Goal: Task Accomplishment & Management: Use online tool/utility

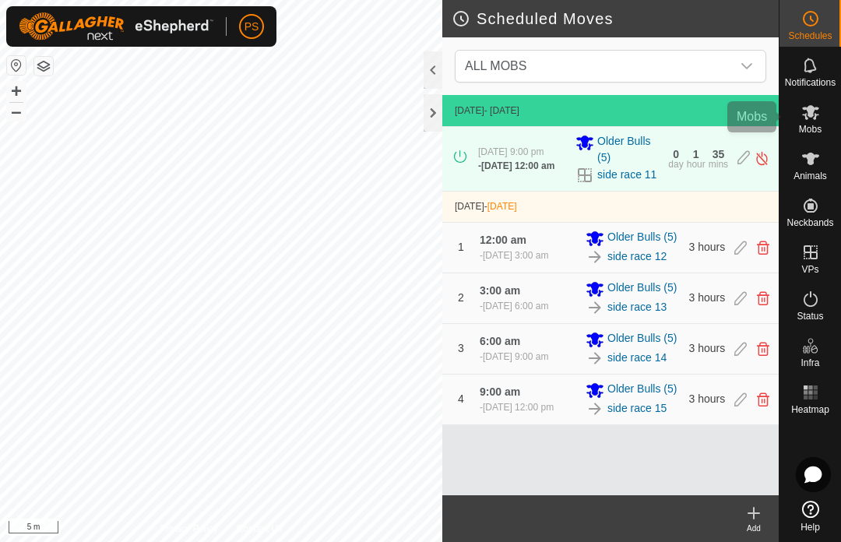
click at [811, 121] on es-mob-svg-icon at bounding box center [810, 112] width 28 height 25
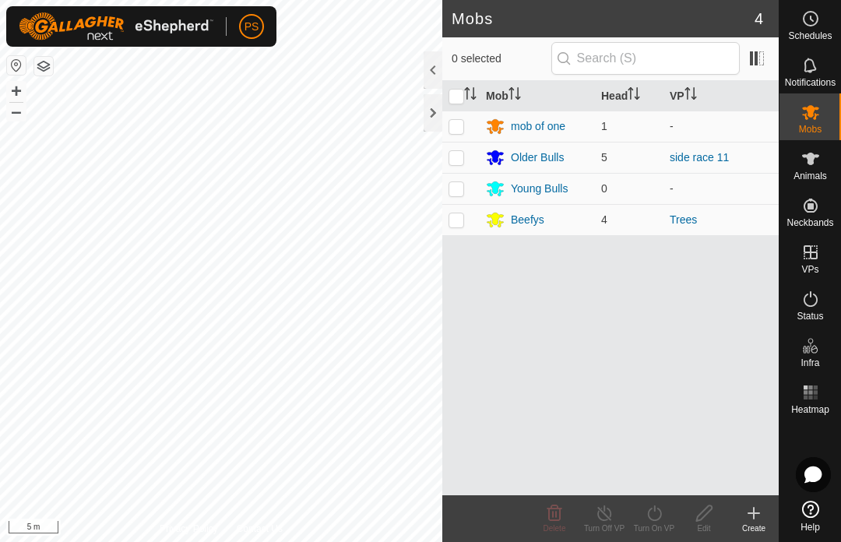
click at [527, 157] on div "Older Bulls" at bounding box center [537, 157] width 53 height 16
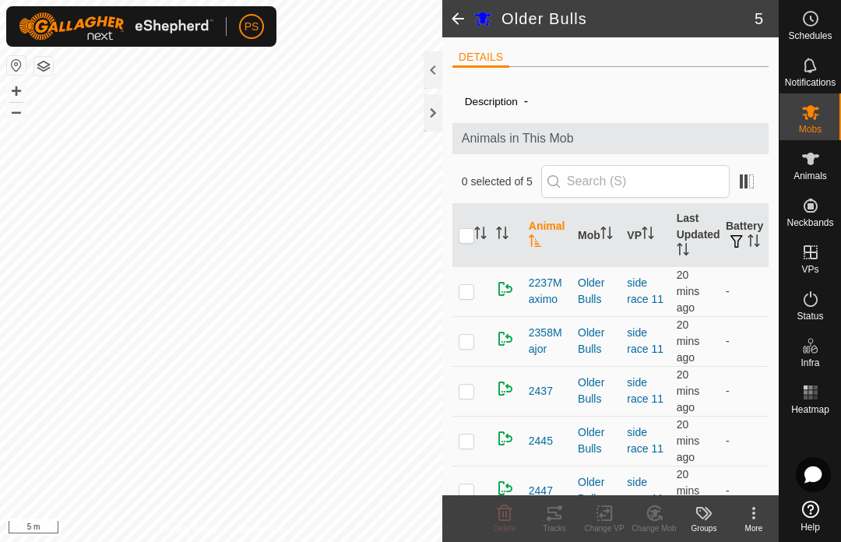
click at [461, 235] on input "checkbox" at bounding box center [467, 236] width 16 height 16
checkbox input "true"
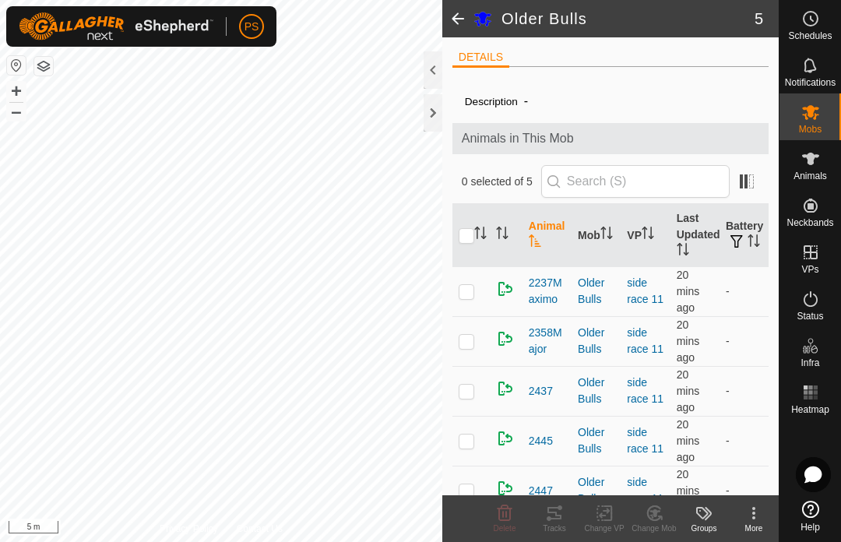
checkbox input "true"
click at [558, 526] on div "Tracks" at bounding box center [554, 528] width 50 height 12
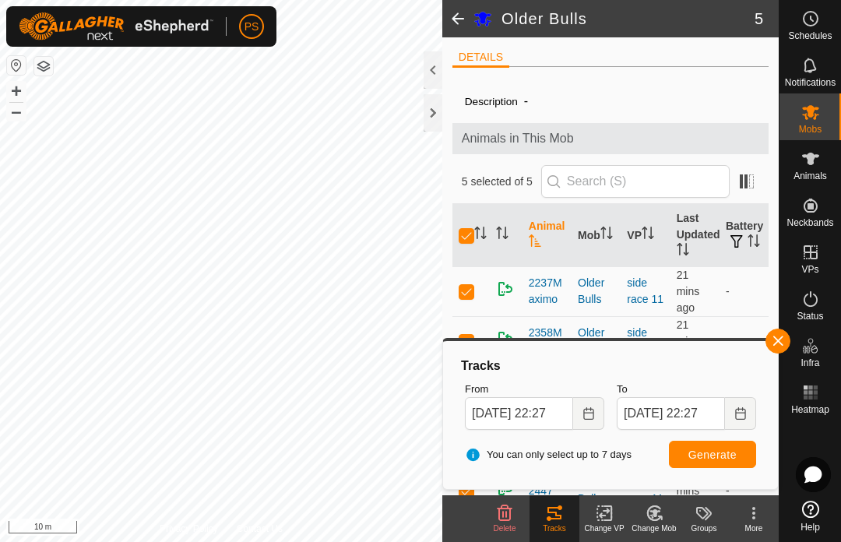
click at [581, 412] on button "Choose Date" at bounding box center [588, 413] width 31 height 33
